Goal: Task Accomplishment & Management: Complete application form

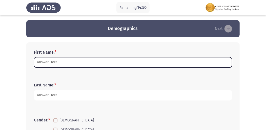
click at [110, 62] on input "First Name: *" at bounding box center [133, 62] width 198 height 10
type input "س"
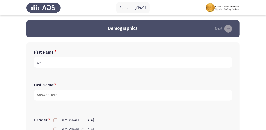
click at [110, 62] on input "س" at bounding box center [133, 62] width 198 height 10
type input "Salma"
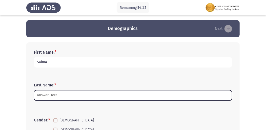
click at [104, 97] on input "Last Name: *" at bounding box center [133, 96] width 198 height 10
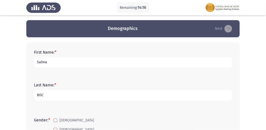
type input "BDC"
click at [84, 61] on input "Salma" at bounding box center [133, 62] width 198 height 10
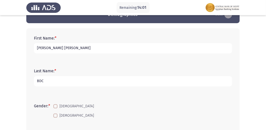
scroll to position [34, 0]
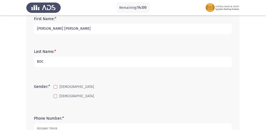
type input "[PERSON_NAME] [PERSON_NAME]"
click at [56, 97] on span at bounding box center [55, 97] width 4 height 4
click at [55, 99] on input "[DEMOGRAPHIC_DATA]" at bounding box center [55, 99] width 0 height 0
checkbox input "true"
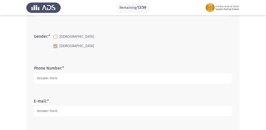
scroll to position [84, 0]
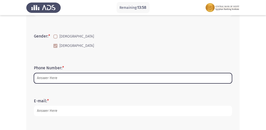
click at [49, 78] on input "Phone Number: *" at bounding box center [133, 78] width 198 height 10
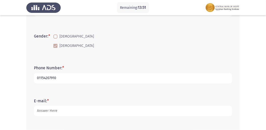
type input "01154207910"
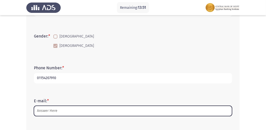
click at [65, 112] on input "E-mail: *" at bounding box center [133, 111] width 198 height 10
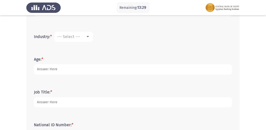
scroll to position [185, 0]
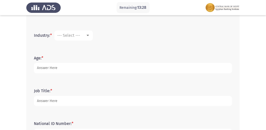
type input "[EMAIL_ADDRESS][DOMAIN_NAME]"
click at [87, 36] on div at bounding box center [87, 36] width 5 height 4
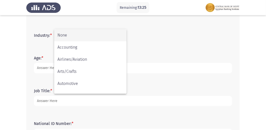
click at [142, 35] on div at bounding box center [133, 65] width 266 height 130
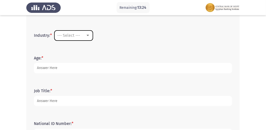
click at [90, 32] on mat-select "--- Select ---" at bounding box center [73, 36] width 38 height 10
click at [89, 35] on div at bounding box center [87, 35] width 3 height 1
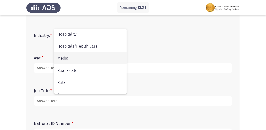
scroll to position [178, 0]
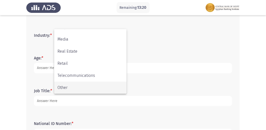
click at [71, 89] on span "Other" at bounding box center [90, 88] width 66 height 12
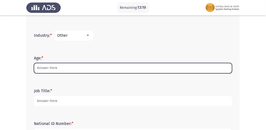
click at [61, 70] on input "Age: *" at bounding box center [133, 68] width 198 height 10
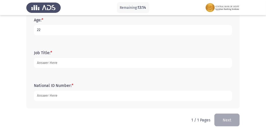
scroll to position [227, 0]
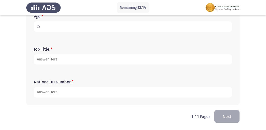
type input "22"
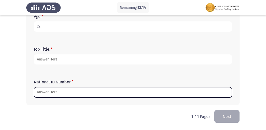
click at [98, 91] on input "National ID Number: *" at bounding box center [133, 92] width 198 height 10
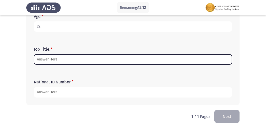
click at [139, 58] on input "Job Title: *" at bounding box center [133, 60] width 198 height 10
type input "j"
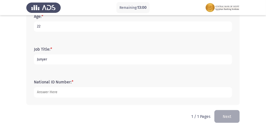
type input "Junyer"
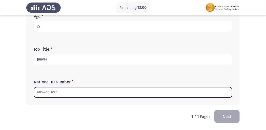
click at [106, 92] on input "National ID Number: *" at bounding box center [133, 92] width 198 height 10
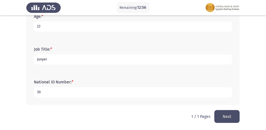
type input "3"
type input "[CREDIT_CARD_NUMBER]"
click at [116, 63] on input "Junyer" at bounding box center [133, 60] width 198 height 10
type input "Junior"
click at [226, 113] on button "Next" at bounding box center [226, 116] width 25 height 13
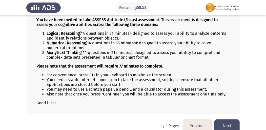
scroll to position [53, 0]
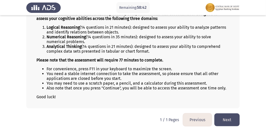
click at [229, 117] on button "Next" at bounding box center [226, 120] width 25 height 13
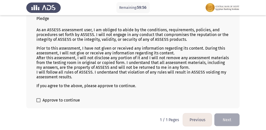
scroll to position [37, 0]
click at [41, 99] on label "Approve to continue" at bounding box center [57, 100] width 43 height 6
click at [38, 102] on input "Approve to continue" at bounding box center [38, 102] width 0 height 0
checkbox input "true"
drag, startPoint x: 225, startPoint y: 121, endPoint x: 226, endPoint y: 124, distance: 3.4
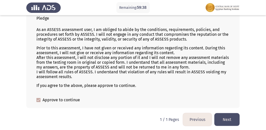
click at [226, 124] on button "Next" at bounding box center [226, 120] width 25 height 13
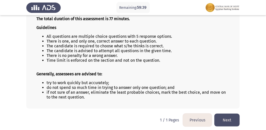
scroll to position [48, 0]
click at [225, 116] on button "Next" at bounding box center [226, 120] width 25 height 13
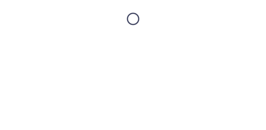
scroll to position [0, 0]
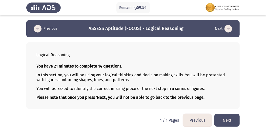
click at [226, 116] on button "Next" at bounding box center [226, 120] width 25 height 13
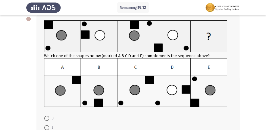
scroll to position [23, 0]
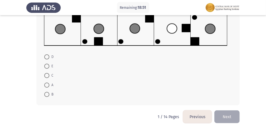
click at [49, 76] on span at bounding box center [46, 75] width 5 height 5
click at [49, 76] on input "C" at bounding box center [46, 75] width 5 height 5
radio input "true"
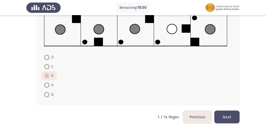
click at [218, 115] on button "Next" at bounding box center [226, 117] width 25 height 13
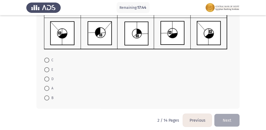
scroll to position [92, 0]
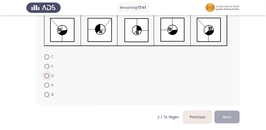
drag, startPoint x: 48, startPoint y: 75, endPoint x: 51, endPoint y: 74, distance: 2.5
click at [49, 75] on span at bounding box center [46, 76] width 5 height 5
click at [49, 75] on input "D" at bounding box center [46, 76] width 5 height 5
radio input "true"
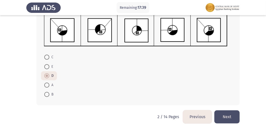
click at [223, 115] on button "Next" at bounding box center [226, 117] width 25 height 13
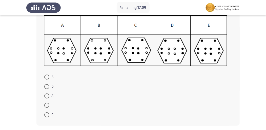
scroll to position [84, 0]
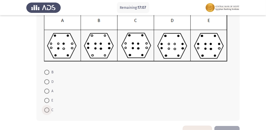
click at [49, 109] on span at bounding box center [46, 110] width 5 height 5
click at [49, 109] on input "C" at bounding box center [46, 110] width 5 height 5
radio input "true"
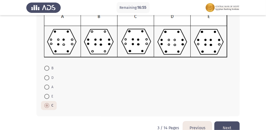
scroll to position [99, 0]
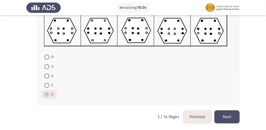
click at [226, 118] on button "Next" at bounding box center [226, 117] width 25 height 13
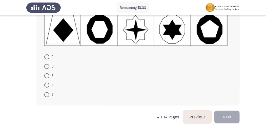
scroll to position [89, 0]
click at [48, 74] on span at bounding box center [46, 76] width 5 height 5
click at [48, 74] on input "E" at bounding box center [46, 76] width 5 height 5
radio input "true"
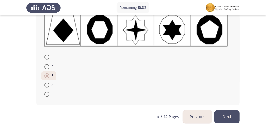
click at [227, 116] on button "Next" at bounding box center [226, 117] width 25 height 13
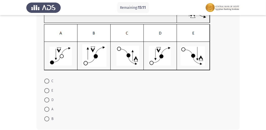
scroll to position [79, 0]
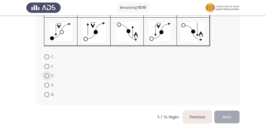
click at [47, 77] on span at bounding box center [46, 76] width 5 height 5
click at [47, 77] on input "D" at bounding box center [46, 76] width 5 height 5
radio input "true"
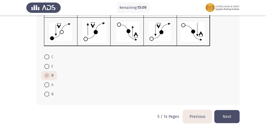
click at [232, 118] on button "Next" at bounding box center [226, 116] width 25 height 13
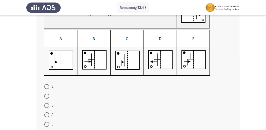
scroll to position [51, 0]
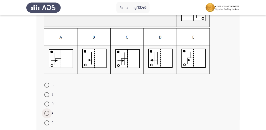
click at [49, 113] on span at bounding box center [46, 113] width 5 height 5
click at [49, 113] on input "A" at bounding box center [46, 113] width 5 height 5
radio input "true"
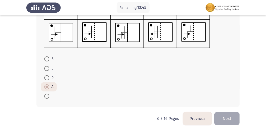
scroll to position [79, 0]
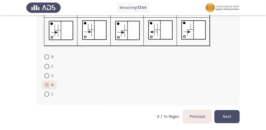
click at [230, 117] on button "Next" at bounding box center [226, 116] width 25 height 13
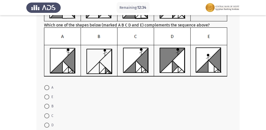
scroll to position [67, 0]
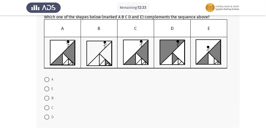
click at [47, 108] on span at bounding box center [46, 108] width 5 height 5
click at [47, 108] on input "C" at bounding box center [46, 108] width 5 height 5
radio input "true"
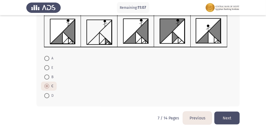
scroll to position [90, 0]
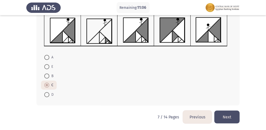
click at [226, 116] on button "Next" at bounding box center [226, 117] width 25 height 13
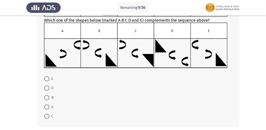
scroll to position [67, 0]
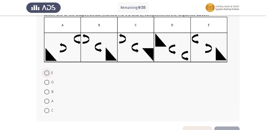
click at [50, 75] on span "E" at bounding box center [51, 73] width 4 height 6
click at [49, 75] on input "E" at bounding box center [46, 73] width 5 height 5
radio input "true"
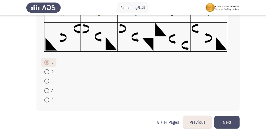
scroll to position [83, 0]
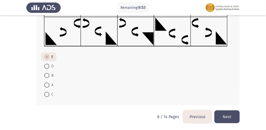
click at [225, 114] on button "Next" at bounding box center [226, 117] width 25 height 13
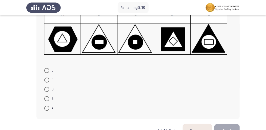
scroll to position [84, 0]
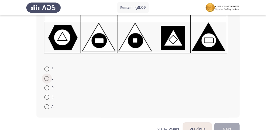
click at [49, 80] on span at bounding box center [46, 78] width 5 height 5
click at [49, 80] on input "C" at bounding box center [46, 78] width 5 height 5
radio input "true"
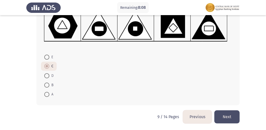
click at [227, 116] on button "Next" at bounding box center [226, 117] width 25 height 13
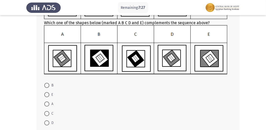
scroll to position [67, 0]
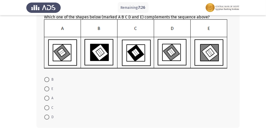
click at [49, 115] on span at bounding box center [46, 117] width 5 height 5
click at [49, 115] on input "D" at bounding box center [46, 117] width 5 height 5
radio input "true"
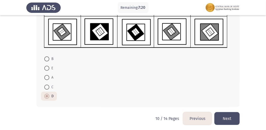
scroll to position [90, 0]
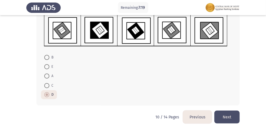
click at [223, 113] on button "Next" at bounding box center [226, 117] width 25 height 13
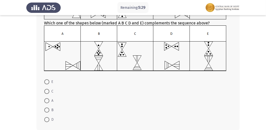
scroll to position [67, 0]
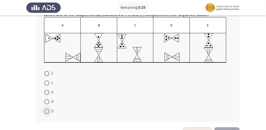
click at [51, 110] on span "D" at bounding box center [51, 112] width 4 height 6
click at [49, 110] on input "D" at bounding box center [46, 111] width 5 height 5
radio input "true"
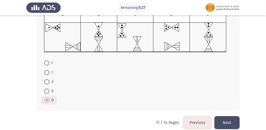
scroll to position [84, 0]
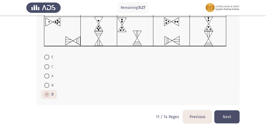
click at [228, 118] on button "Next" at bounding box center [226, 117] width 25 height 13
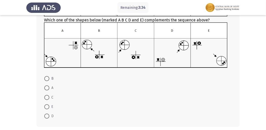
scroll to position [67, 0]
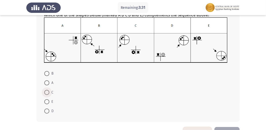
click at [48, 94] on span at bounding box center [46, 92] width 5 height 5
click at [48, 94] on input "C" at bounding box center [46, 92] width 5 height 5
radio input "true"
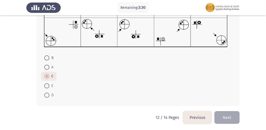
scroll to position [84, 0]
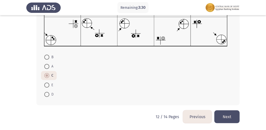
click at [224, 114] on button "Next" at bounding box center [226, 117] width 25 height 13
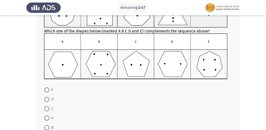
scroll to position [67, 0]
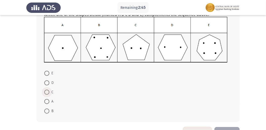
click at [48, 91] on span at bounding box center [46, 92] width 5 height 5
click at [48, 91] on input "C" at bounding box center [46, 92] width 5 height 5
radio input "true"
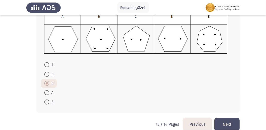
scroll to position [83, 0]
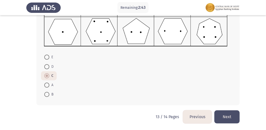
click at [227, 117] on button "Next" at bounding box center [226, 117] width 25 height 13
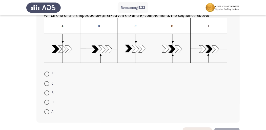
scroll to position [67, 0]
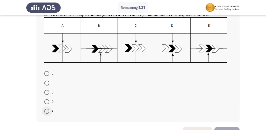
click at [49, 110] on span at bounding box center [46, 111] width 5 height 5
click at [49, 110] on input "A" at bounding box center [46, 111] width 5 height 5
radio input "true"
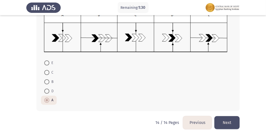
scroll to position [83, 0]
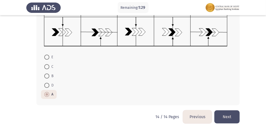
click at [231, 118] on button "Next" at bounding box center [226, 117] width 25 height 13
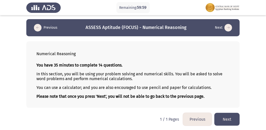
scroll to position [1, 0]
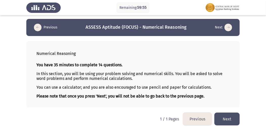
click at [229, 118] on button "Next" at bounding box center [226, 119] width 25 height 13
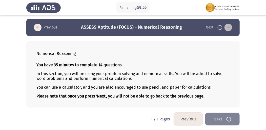
scroll to position [0, 0]
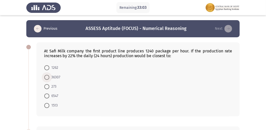
click at [46, 76] on span at bounding box center [46, 77] width 5 height 5
click at [46, 76] on input "36307" at bounding box center [46, 77] width 5 height 5
radio input "true"
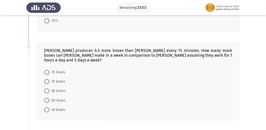
scroll to position [84, 0]
drag, startPoint x: 47, startPoint y: 75, endPoint x: 54, endPoint y: 73, distance: 8.0
click at [47, 80] on span at bounding box center [46, 82] width 5 height 5
click at [47, 80] on input "70 boxes" at bounding box center [46, 82] width 5 height 5
radio input "true"
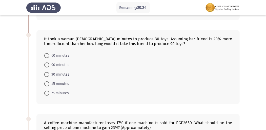
scroll to position [185, 0]
click at [47, 91] on span at bounding box center [46, 93] width 5 height 5
click at [47, 91] on input "75 minutes" at bounding box center [46, 93] width 5 height 5
radio input "true"
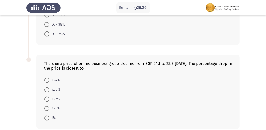
scroll to position [337, 0]
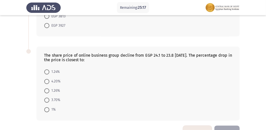
click at [48, 88] on label "1.26%" at bounding box center [52, 91] width 16 height 6
click at [48, 89] on input "1.26%" at bounding box center [46, 91] width 5 height 5
radio input "true"
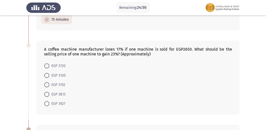
scroll to position [253, 0]
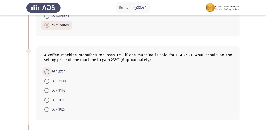
click at [45, 70] on span at bounding box center [46, 72] width 5 height 5
click at [45, 70] on input "EGP 3720" at bounding box center [46, 72] width 5 height 5
radio input "true"
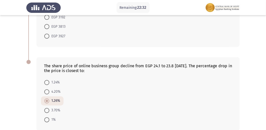
scroll to position [345, 0]
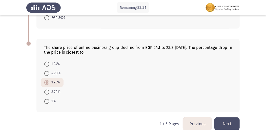
click at [225, 118] on button "Next" at bounding box center [226, 124] width 25 height 13
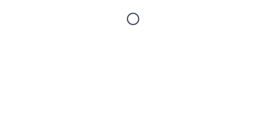
scroll to position [0, 0]
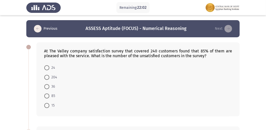
click at [46, 77] on span at bounding box center [46, 77] width 5 height 5
click at [46, 77] on input "204" at bounding box center [46, 77] width 5 height 5
radio input "true"
click at [52, 68] on span "24" at bounding box center [52, 68] width 6 height 6
click at [49, 68] on input "24" at bounding box center [46, 67] width 5 height 5
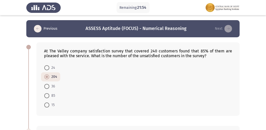
radio input "true"
click at [43, 85] on mat-radio-button "36" at bounding box center [49, 86] width 17 height 9
click at [46, 85] on span at bounding box center [46, 86] width 5 height 5
click at [46, 85] on input "36" at bounding box center [46, 86] width 5 height 5
radio input "true"
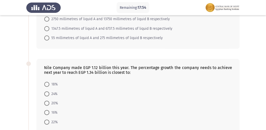
scroll to position [168, 0]
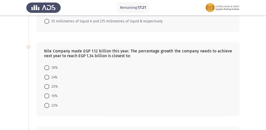
click at [46, 84] on span at bounding box center [46, 86] width 5 height 5
click at [46, 84] on input "20%" at bounding box center [46, 86] width 5 height 5
radio input "true"
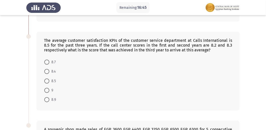
scroll to position [270, 0]
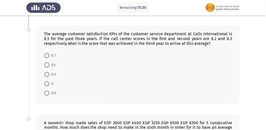
click at [48, 82] on span at bounding box center [46, 84] width 5 height 5
click at [48, 82] on input "9" at bounding box center [46, 84] width 5 height 5
radio input "true"
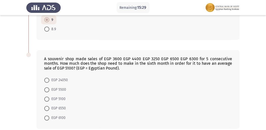
scroll to position [354, 0]
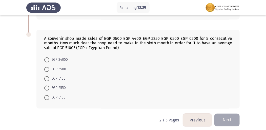
click at [48, 86] on span at bounding box center [46, 88] width 5 height 5
click at [48, 86] on input "EGP 6550" at bounding box center [46, 88] width 5 height 5
radio input "true"
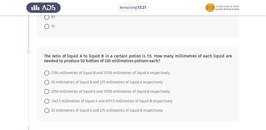
scroll to position [84, 0]
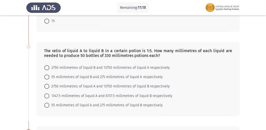
click at [47, 104] on span at bounding box center [46, 105] width 5 height 5
click at [47, 104] on input "55 millimetres of liquid A and 275 millimetres of liquid B respectively" at bounding box center [46, 105] width 5 height 5
radio input "true"
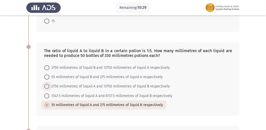
click at [49, 86] on span at bounding box center [46, 86] width 5 height 5
click at [49, 86] on input "2750 millimetres of liquid A and 13750 millimetres of liquid B respectively" at bounding box center [46, 86] width 5 height 5
radio input "true"
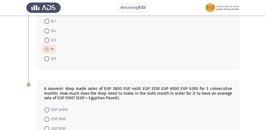
scroll to position [354, 0]
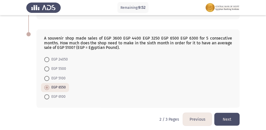
click at [225, 114] on button "Next" at bounding box center [226, 119] width 25 height 13
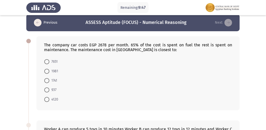
scroll to position [0, 0]
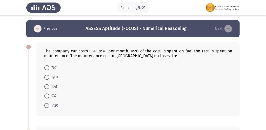
click at [48, 85] on span at bounding box center [46, 86] width 5 height 5
click at [48, 85] on input "1741" at bounding box center [46, 86] width 5 height 5
radio input "true"
click at [50, 95] on span "937" at bounding box center [52, 96] width 7 height 6
click at [49, 95] on input "937" at bounding box center [46, 96] width 5 height 5
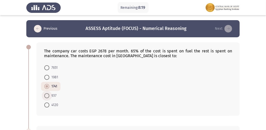
radio input "true"
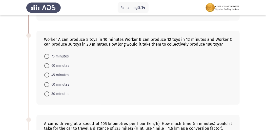
scroll to position [101, 0]
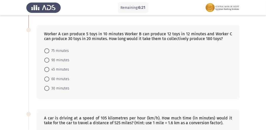
click at [49, 78] on span at bounding box center [46, 79] width 5 height 5
click at [49, 78] on input "60 minutes" at bounding box center [46, 79] width 5 height 5
radio input "true"
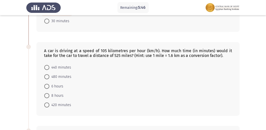
scroll to position [168, 0]
click at [46, 76] on span at bounding box center [46, 77] width 5 height 5
click at [46, 76] on input "480 minutes" at bounding box center [46, 77] width 5 height 5
radio input "true"
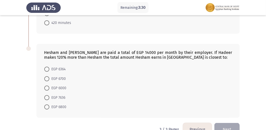
scroll to position [261, 0]
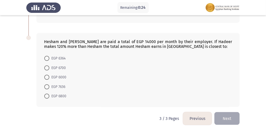
click at [53, 76] on span "EGP 6000" at bounding box center [57, 78] width 17 height 6
click at [49, 76] on input "EGP 6000" at bounding box center [46, 77] width 5 height 5
radio input "true"
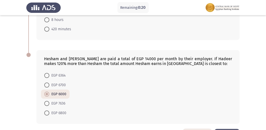
scroll to position [261, 0]
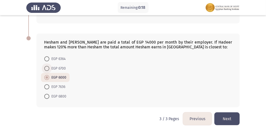
click at [54, 67] on span "EGP 6700" at bounding box center [57, 69] width 16 height 6
click at [49, 67] on input "EGP 6700" at bounding box center [46, 68] width 5 height 5
radio input "true"
click at [218, 116] on button "Next" at bounding box center [226, 119] width 25 height 13
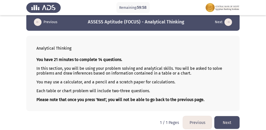
scroll to position [10, 0]
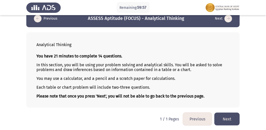
click at [230, 116] on button "Next" at bounding box center [226, 119] width 25 height 13
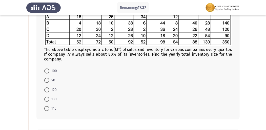
scroll to position [67, 0]
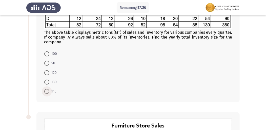
click at [50, 93] on span "110" at bounding box center [52, 92] width 7 height 6
click at [49, 93] on input "110" at bounding box center [46, 91] width 5 height 5
radio input "true"
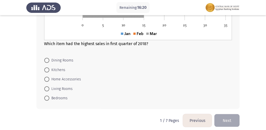
scroll to position [251, 0]
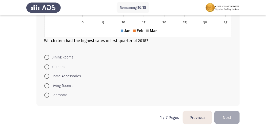
click at [53, 75] on span "Home Accessories" at bounding box center [65, 77] width 32 height 6
click at [49, 75] on input "Home Accessories" at bounding box center [46, 76] width 5 height 5
radio input "true"
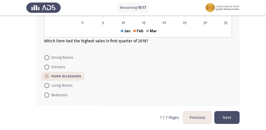
click at [218, 117] on button "Next" at bounding box center [226, 118] width 25 height 13
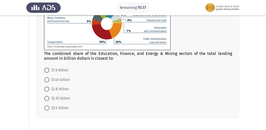
scroll to position [67, 0]
click at [45, 80] on span at bounding box center [46, 80] width 5 height 5
click at [45, 80] on input "$1.45 billion" at bounding box center [46, 80] width 5 height 5
radio input "true"
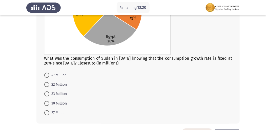
scroll to position [245, 0]
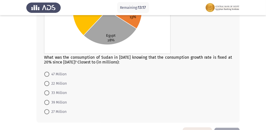
click at [49, 111] on span at bounding box center [46, 112] width 5 height 5
click at [49, 111] on input "27 Million" at bounding box center [46, 112] width 5 height 5
radio input "true"
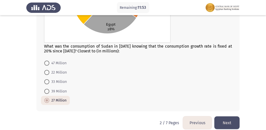
scroll to position [262, 0]
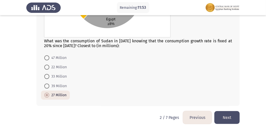
click at [222, 114] on button "Next" at bounding box center [226, 118] width 25 height 13
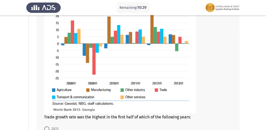
scroll to position [120, 0]
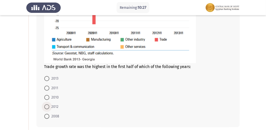
click at [45, 105] on span at bounding box center [46, 107] width 5 height 5
click at [45, 105] on input "2012" at bounding box center [46, 107] width 5 height 5
radio input "true"
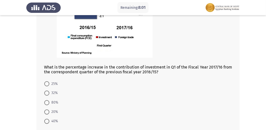
scroll to position [322, 0]
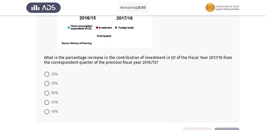
click at [46, 100] on span at bounding box center [46, 102] width 5 height 5
click at [46, 100] on input "20%" at bounding box center [46, 102] width 5 height 5
radio input "true"
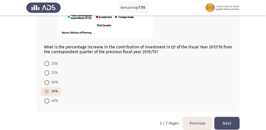
scroll to position [339, 0]
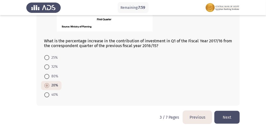
click at [232, 116] on button "Next" at bounding box center [226, 117] width 25 height 13
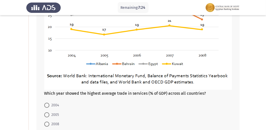
scroll to position [118, 0]
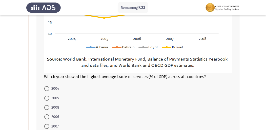
click at [48, 125] on span at bounding box center [46, 126] width 5 height 5
click at [48, 125] on input "2007" at bounding box center [46, 126] width 5 height 5
radio input "true"
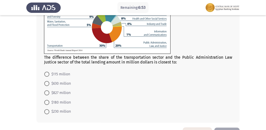
scroll to position [286, 0]
click at [62, 81] on span "$630 million" at bounding box center [59, 84] width 21 height 6
click at [49, 81] on input "$630 million" at bounding box center [46, 83] width 5 height 5
radio input "true"
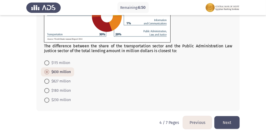
scroll to position [303, 0]
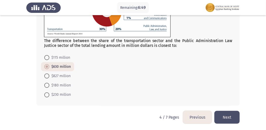
drag, startPoint x: 227, startPoint y: 117, endPoint x: 223, endPoint y: 114, distance: 4.7
click at [227, 118] on button "Next" at bounding box center [226, 117] width 25 height 13
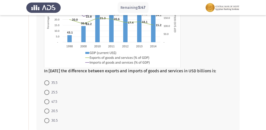
scroll to position [84, 0]
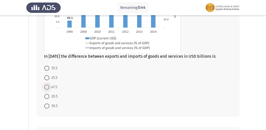
click at [48, 88] on span at bounding box center [46, 87] width 5 height 5
click at [48, 88] on input "47.5" at bounding box center [46, 87] width 5 height 5
radio input "true"
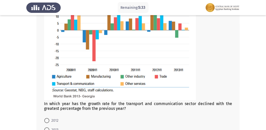
scroll to position [281, 0]
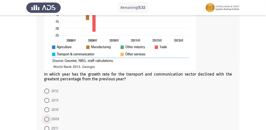
click at [52, 119] on span "2009" at bounding box center [54, 120] width 10 height 6
click at [49, 119] on input "2009" at bounding box center [46, 119] width 5 height 5
radio input "true"
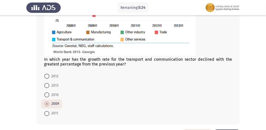
scroll to position [315, 0]
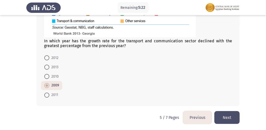
click at [226, 116] on button "Next" at bounding box center [226, 118] width 25 height 13
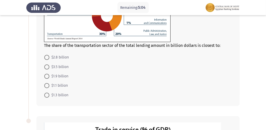
scroll to position [84, 0]
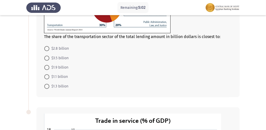
click at [48, 65] on label "$1.9 billion" at bounding box center [56, 68] width 24 height 6
click at [48, 65] on input "$1.9 billion" at bounding box center [46, 67] width 5 height 5
radio input "true"
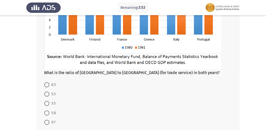
scroll to position [253, 0]
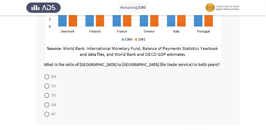
click at [50, 78] on span "8:5" at bounding box center [52, 77] width 7 height 6
click at [49, 78] on input "8:5" at bounding box center [46, 77] width 5 height 5
radio input "true"
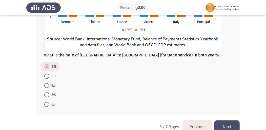
scroll to position [272, 0]
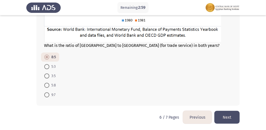
click at [224, 116] on button "Next" at bounding box center [226, 117] width 25 height 13
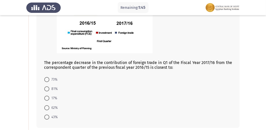
scroll to position [107, 0]
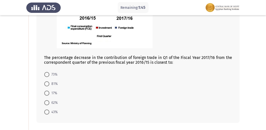
click at [48, 84] on span at bounding box center [46, 84] width 5 height 5
click at [48, 84] on input "81%" at bounding box center [46, 84] width 5 height 5
radio input "true"
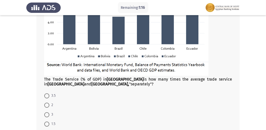
scroll to position [326, 0]
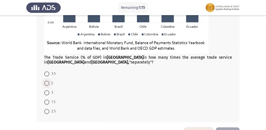
click at [47, 83] on span at bounding box center [46, 83] width 5 height 5
click at [47, 83] on input "2" at bounding box center [46, 83] width 5 height 5
radio input "true"
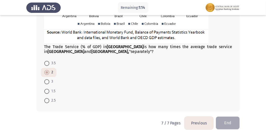
scroll to position [342, 0]
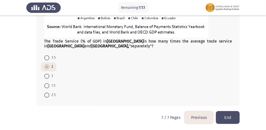
click at [219, 117] on button "End" at bounding box center [228, 118] width 24 height 13
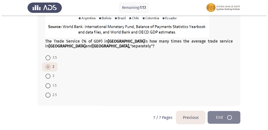
scroll to position [0, 0]
